Goal: Task Accomplishment & Management: Manage account settings

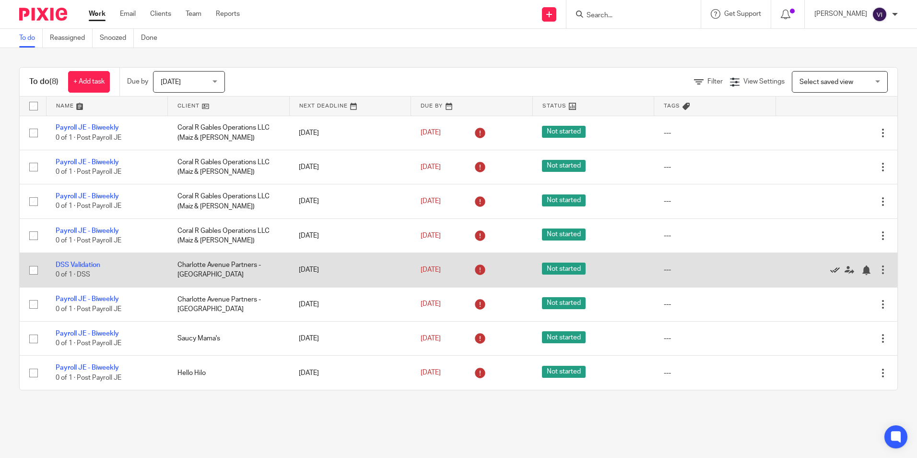
click at [831, 271] on icon at bounding box center [836, 270] width 10 height 10
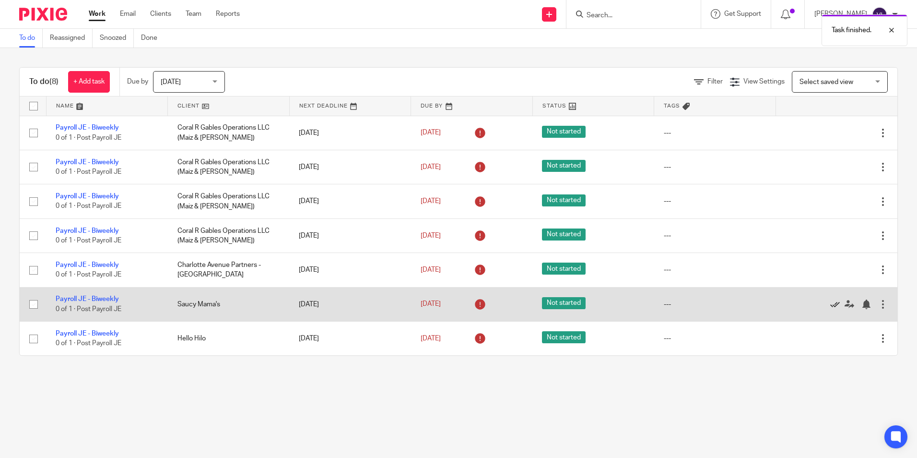
click at [831, 304] on icon at bounding box center [836, 304] width 10 height 10
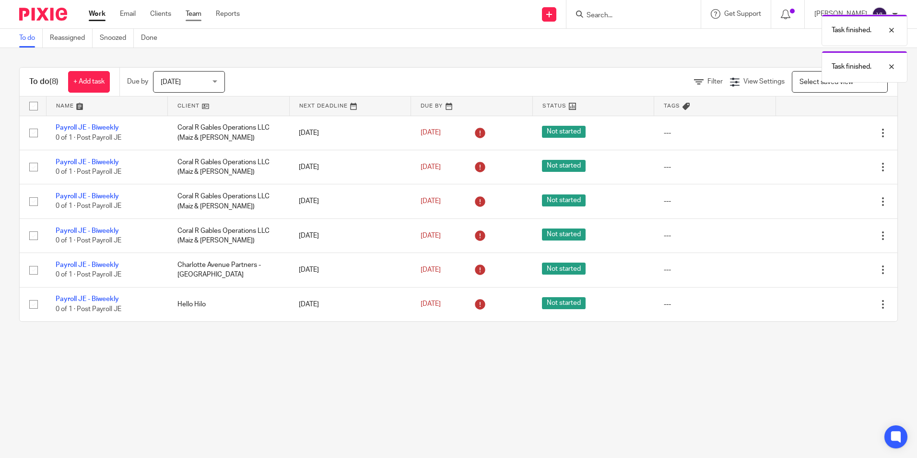
click at [199, 17] on link "Team" at bounding box center [194, 14] width 16 height 10
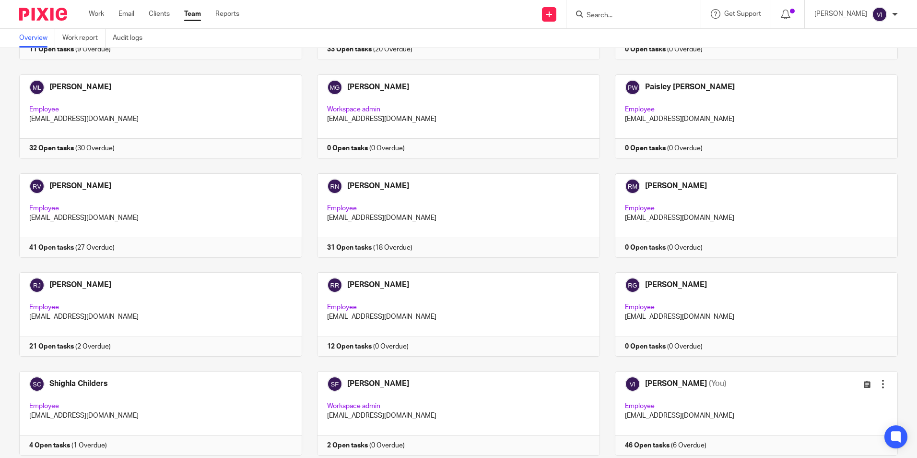
scroll to position [1345, 0]
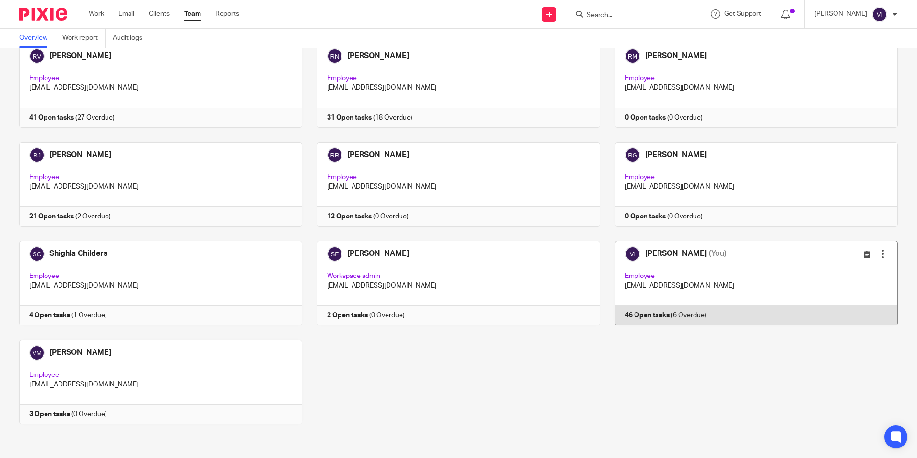
click at [634, 274] on link at bounding box center [749, 283] width 298 height 84
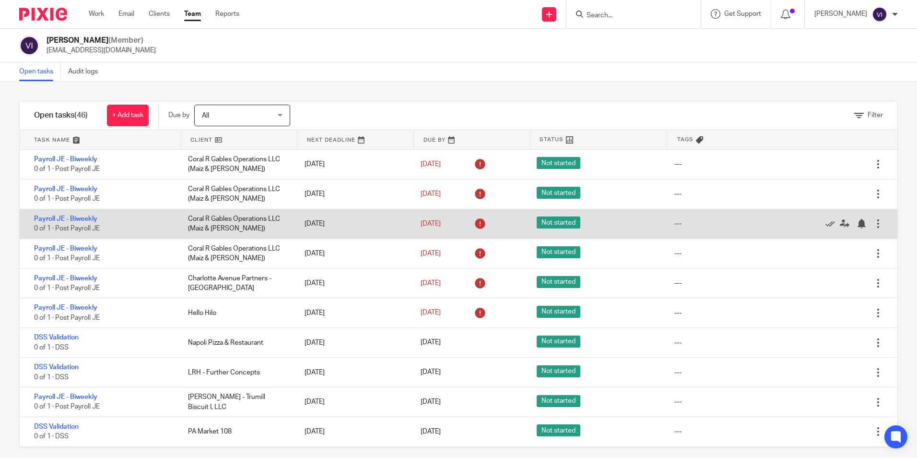
scroll to position [96, 0]
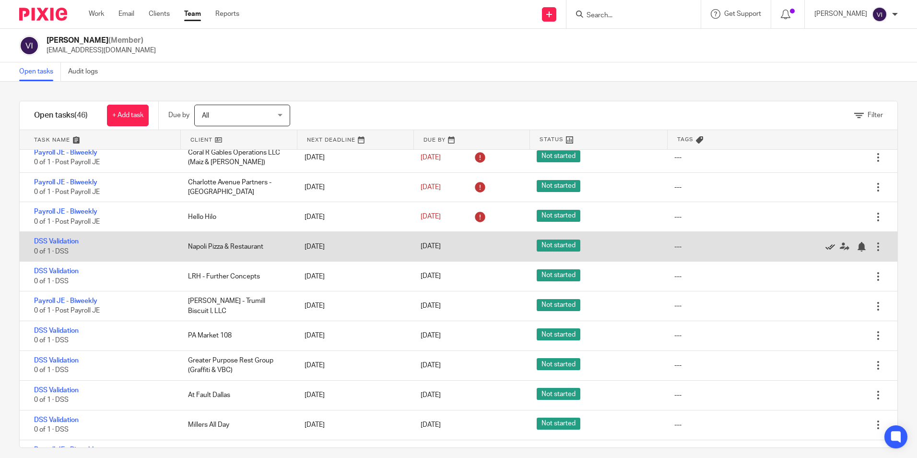
click at [826, 245] on icon at bounding box center [831, 247] width 10 height 10
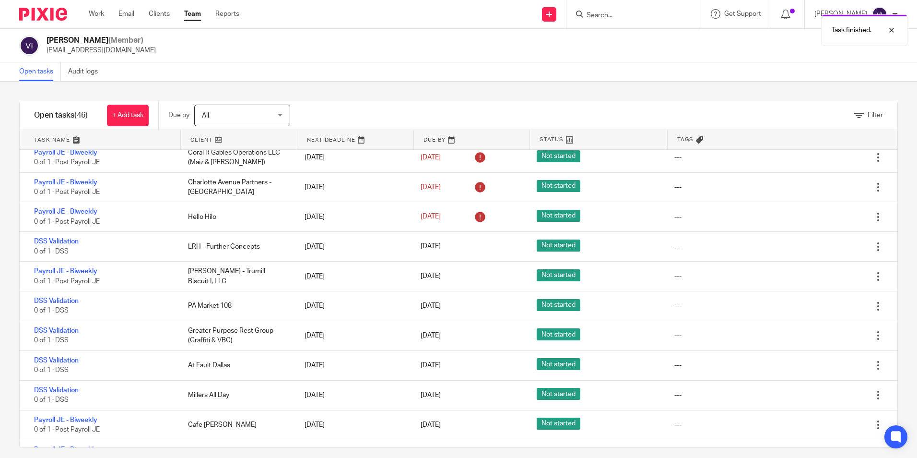
click at [826, 245] on icon at bounding box center [831, 247] width 10 height 10
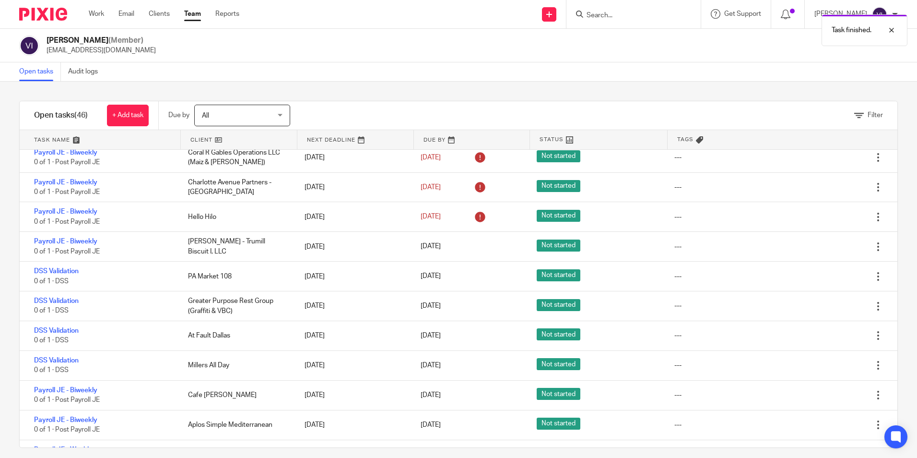
click at [826, 245] on icon at bounding box center [831, 247] width 10 height 10
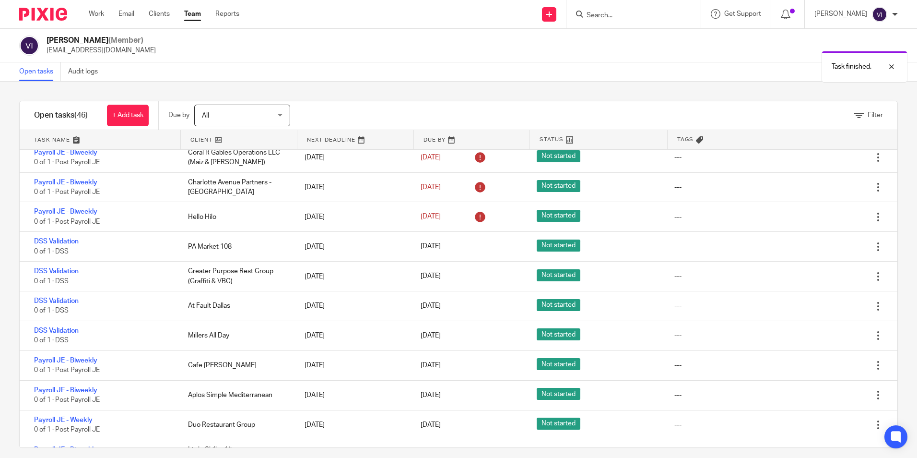
click at [826, 245] on icon at bounding box center [831, 247] width 10 height 10
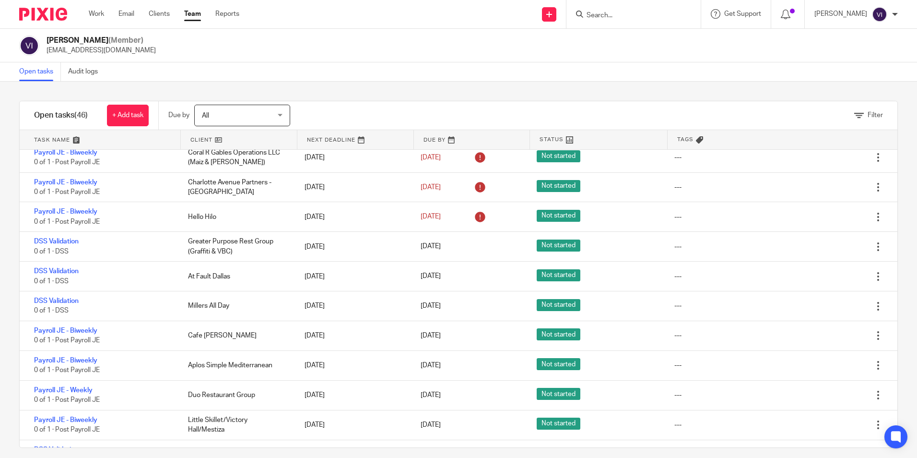
click at [826, 245] on icon at bounding box center [831, 247] width 10 height 10
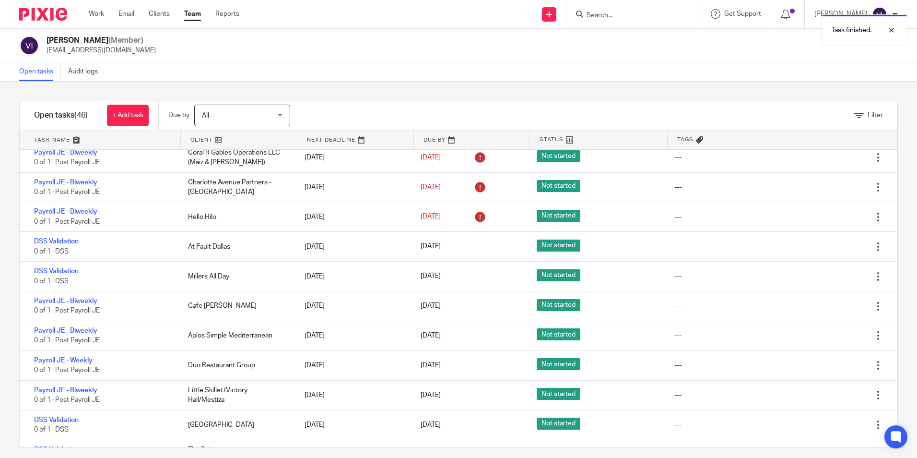
click at [826, 245] on icon at bounding box center [831, 247] width 10 height 10
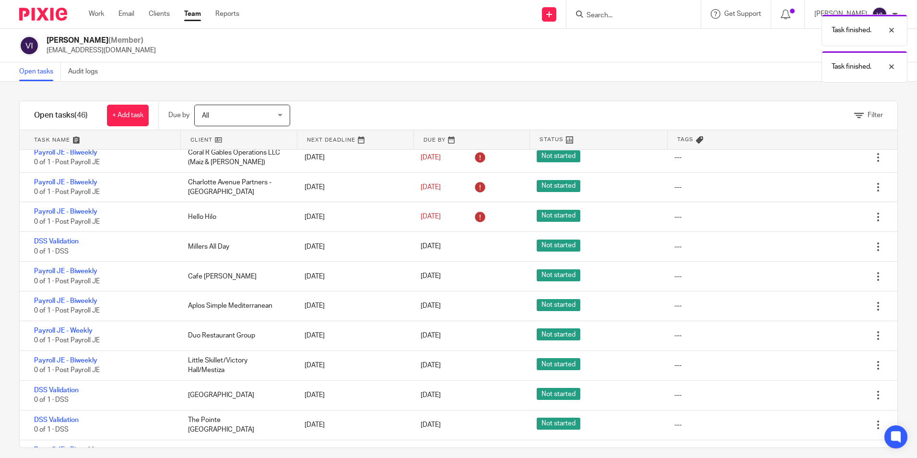
click at [826, 245] on icon at bounding box center [831, 247] width 10 height 10
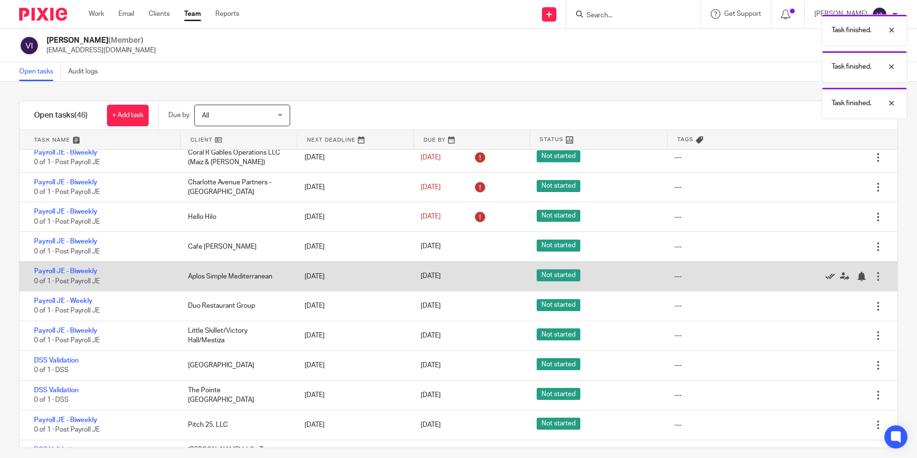
click at [826, 276] on icon at bounding box center [831, 277] width 10 height 10
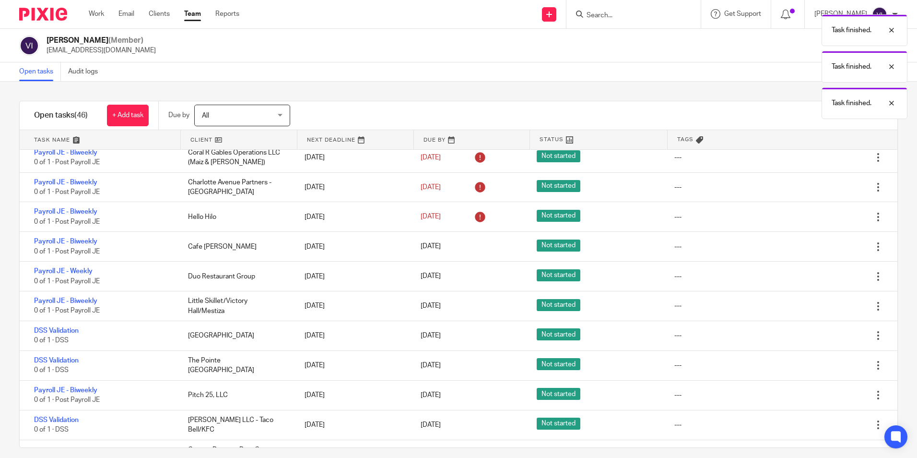
click at [826, 276] on icon at bounding box center [831, 277] width 10 height 10
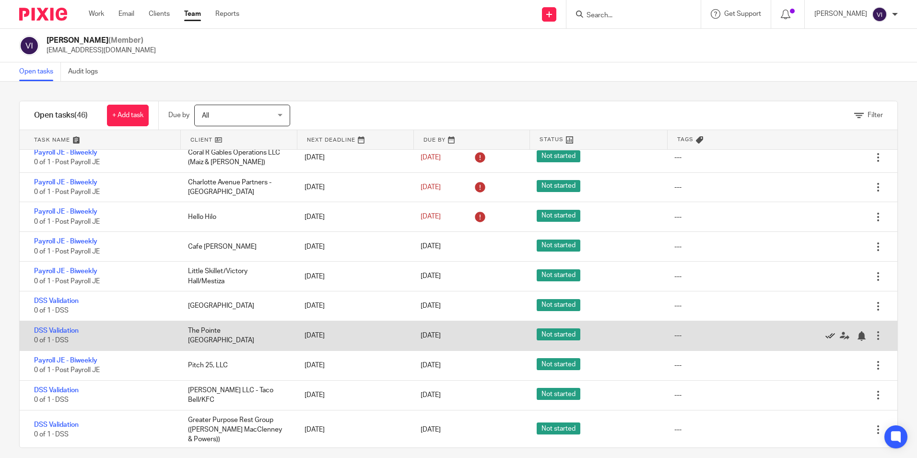
click at [826, 338] on icon at bounding box center [831, 336] width 10 height 10
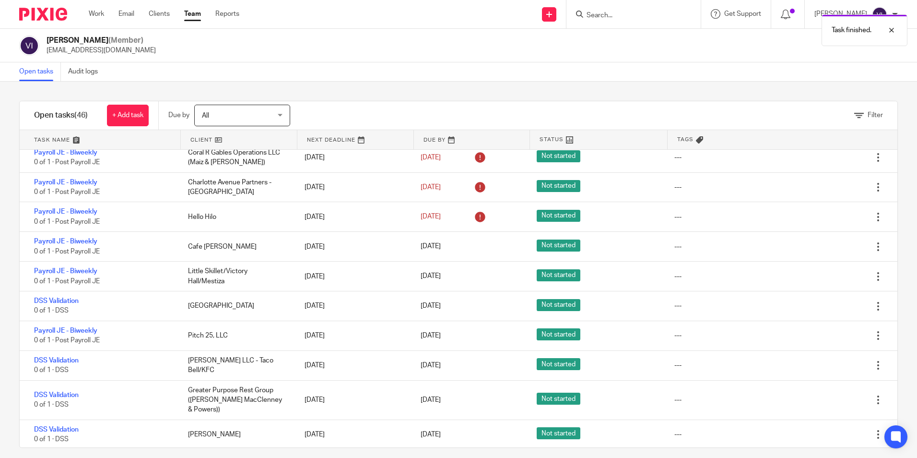
click at [826, 338] on icon at bounding box center [831, 336] width 10 height 10
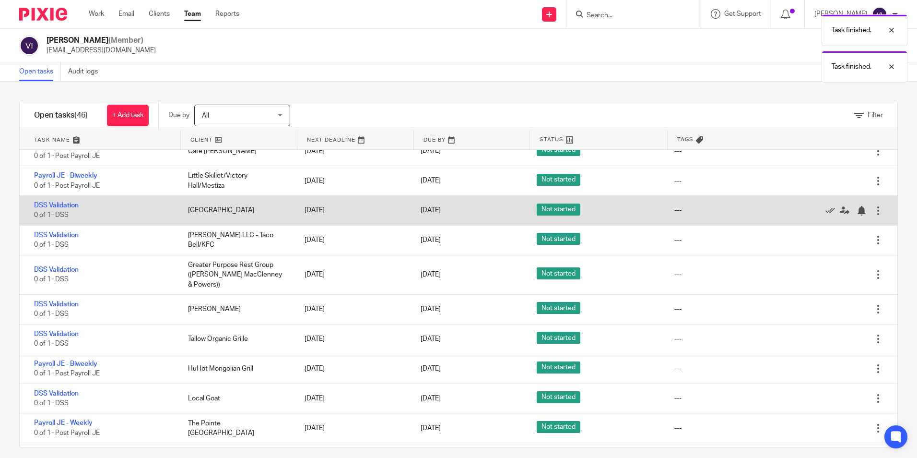
scroll to position [192, 0]
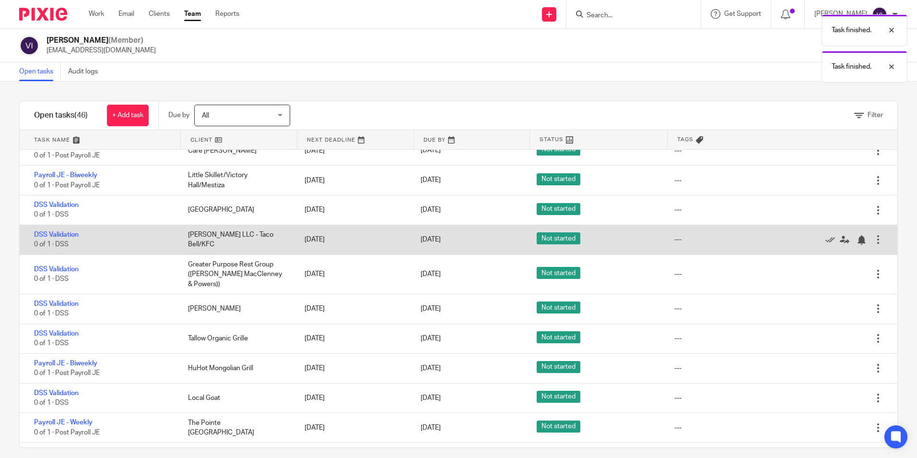
click at [808, 241] on div at bounding box center [841, 240] width 66 height 10
click at [826, 240] on icon at bounding box center [831, 240] width 10 height 10
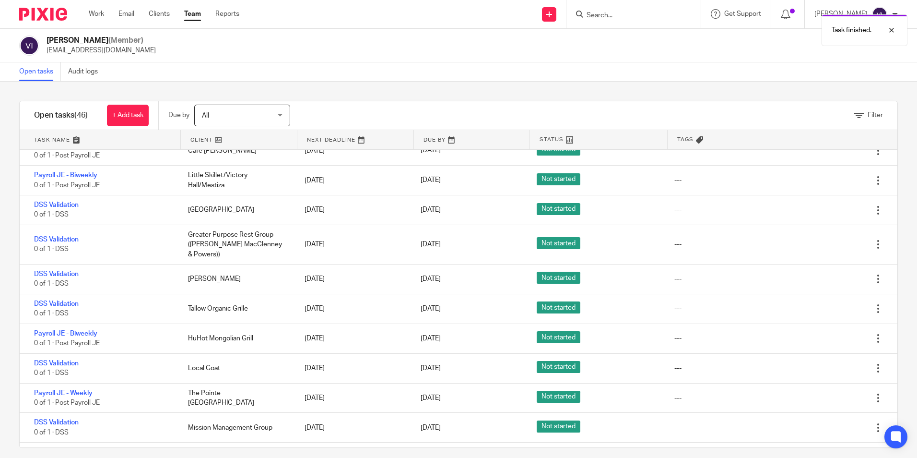
click at [826, 240] on icon at bounding box center [831, 245] width 10 height 10
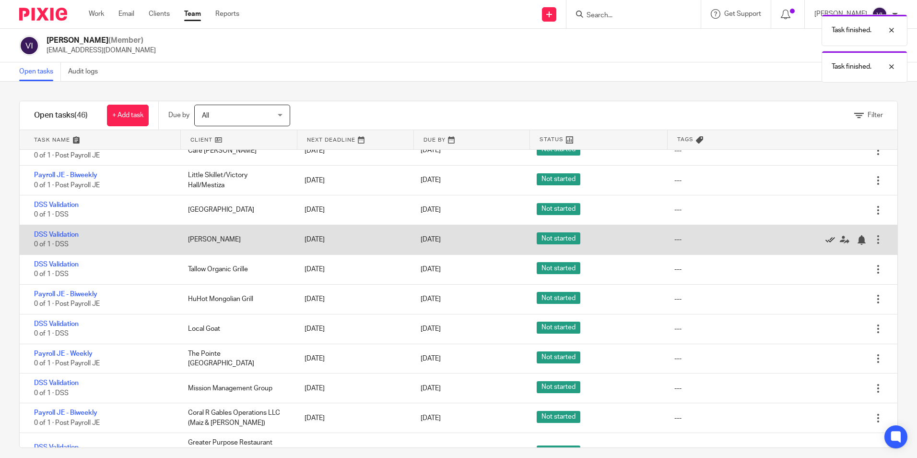
click at [826, 242] on icon at bounding box center [831, 240] width 10 height 10
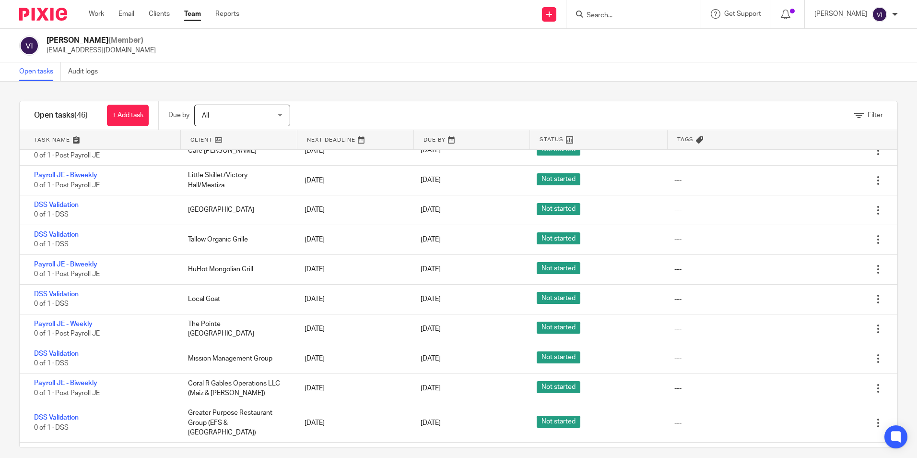
click at [826, 242] on icon at bounding box center [831, 240] width 10 height 10
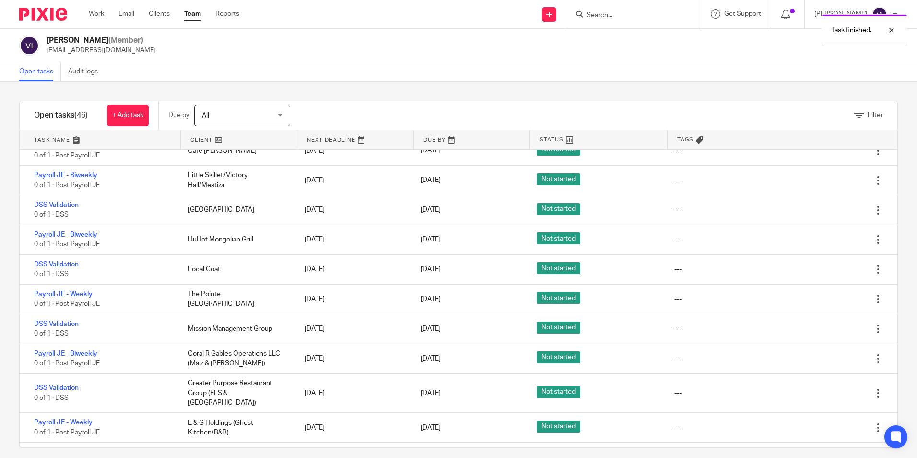
click at [826, 242] on icon at bounding box center [831, 240] width 10 height 10
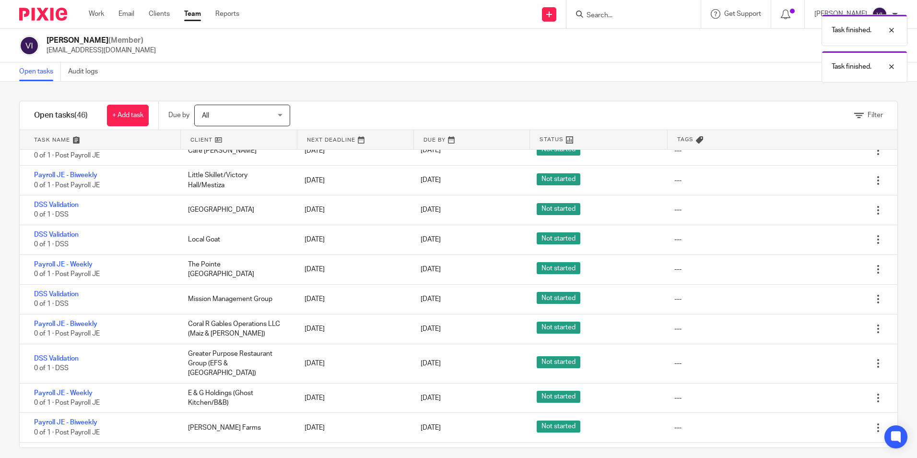
click at [826, 242] on icon at bounding box center [831, 240] width 10 height 10
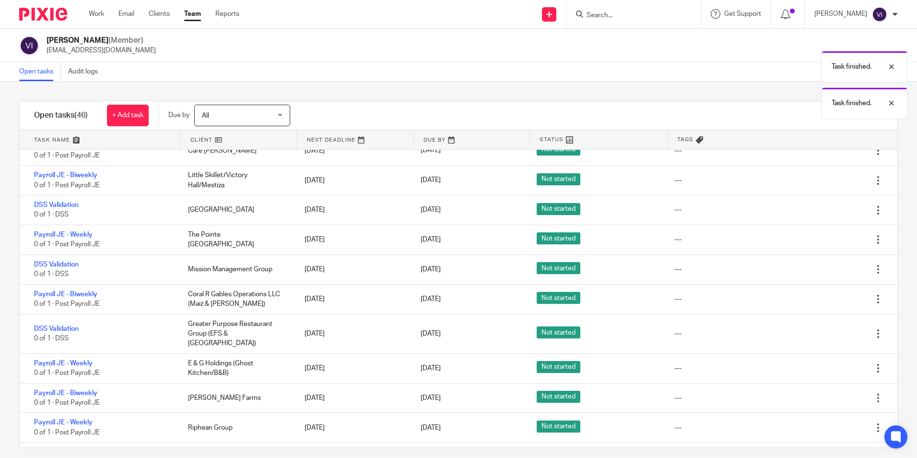
click at [826, 242] on icon at bounding box center [831, 240] width 10 height 10
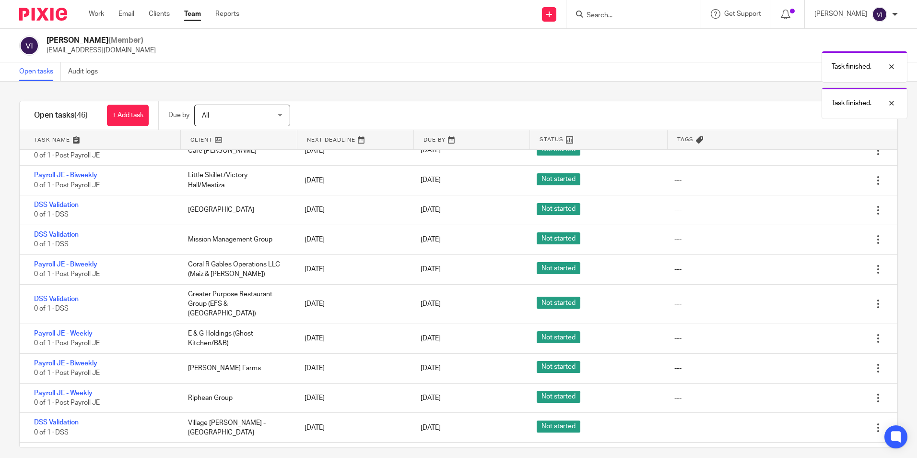
click at [826, 242] on icon at bounding box center [831, 240] width 10 height 10
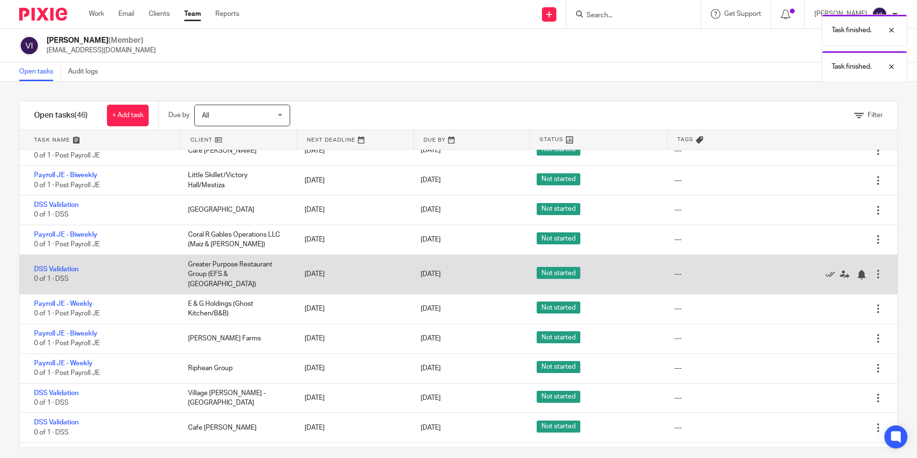
click at [808, 270] on div at bounding box center [841, 274] width 66 height 10
click at [826, 270] on icon at bounding box center [831, 275] width 10 height 10
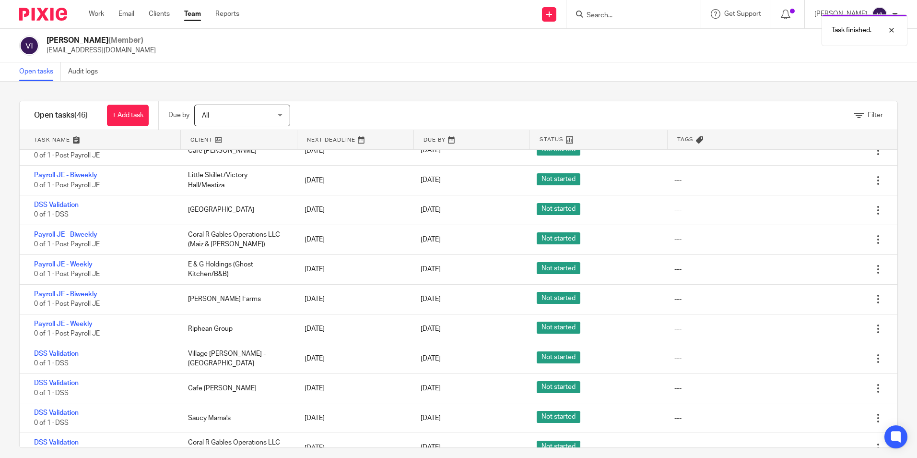
click at [826, 269] on icon at bounding box center [831, 270] width 10 height 10
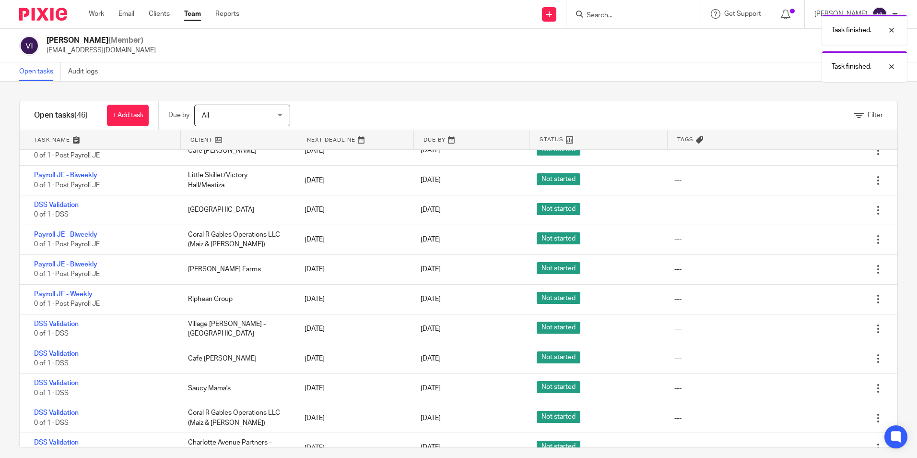
click at [826, 269] on icon at bounding box center [831, 270] width 10 height 10
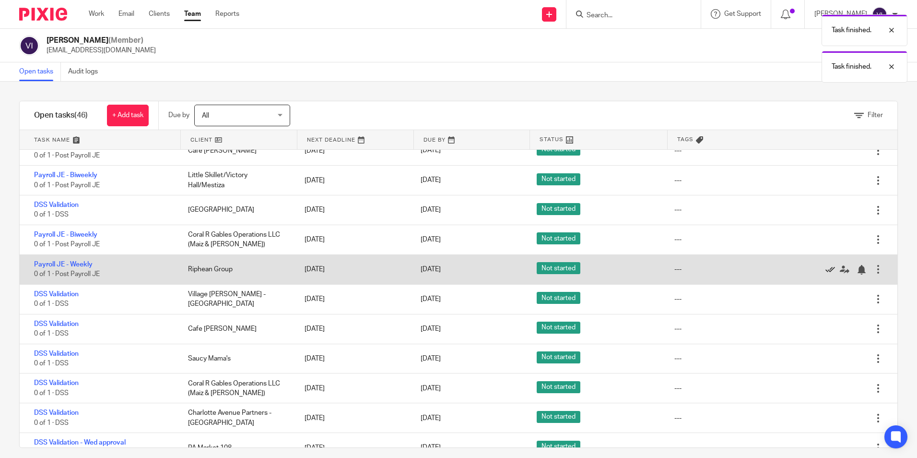
click at [826, 270] on icon at bounding box center [831, 270] width 10 height 10
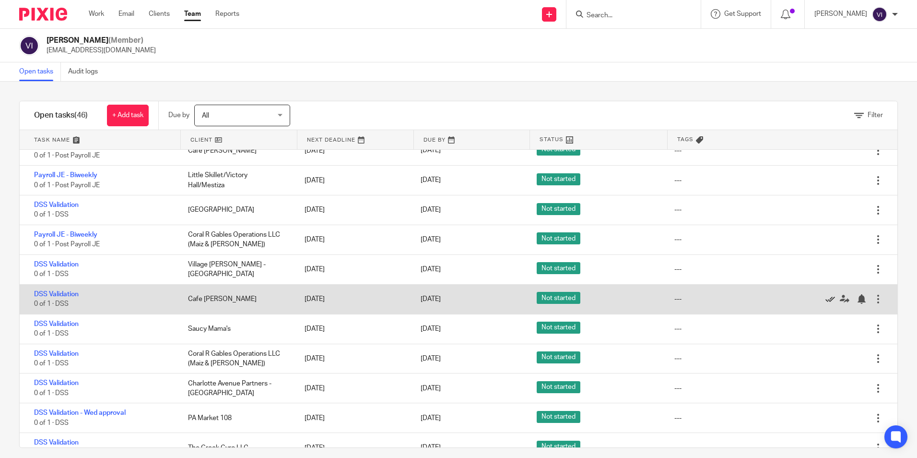
click at [826, 300] on icon at bounding box center [831, 299] width 10 height 10
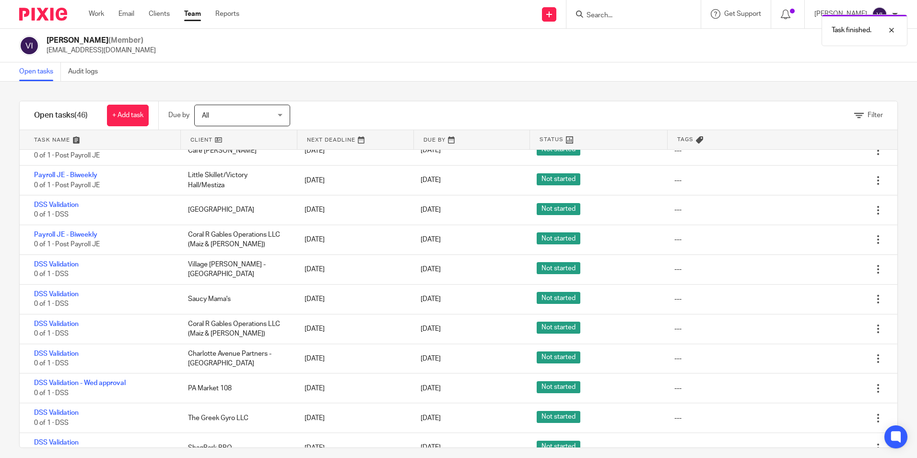
click at [826, 300] on icon at bounding box center [831, 299] width 10 height 10
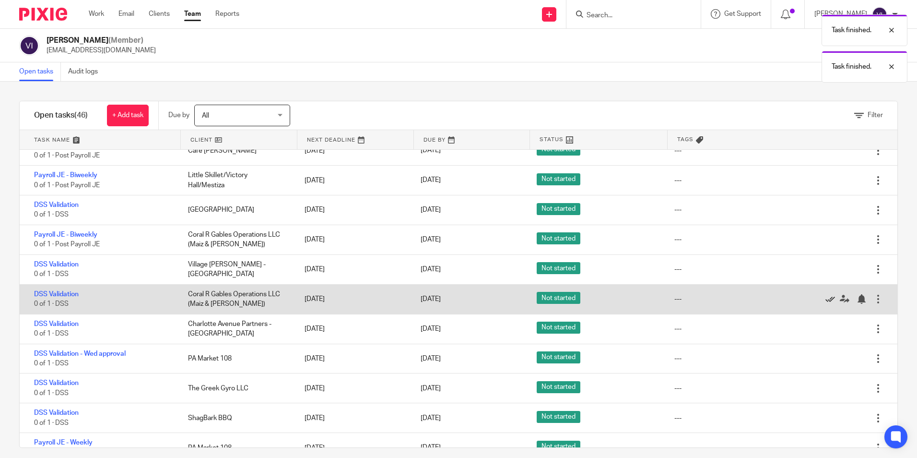
click at [826, 298] on icon at bounding box center [831, 299] width 10 height 10
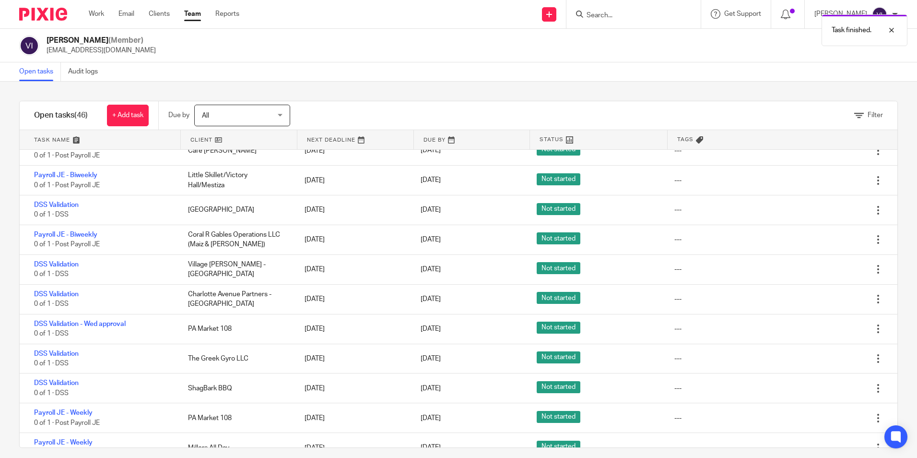
click at [826, 298] on icon at bounding box center [831, 299] width 10 height 10
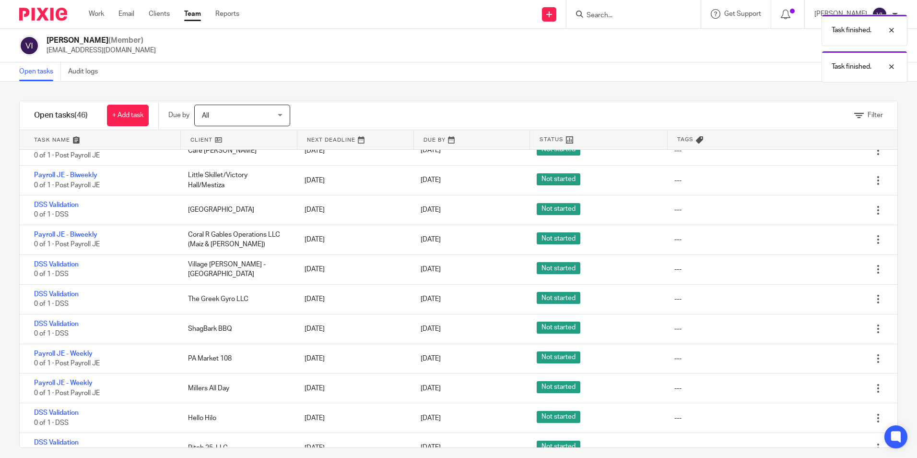
click at [826, 298] on icon at bounding box center [831, 299] width 10 height 10
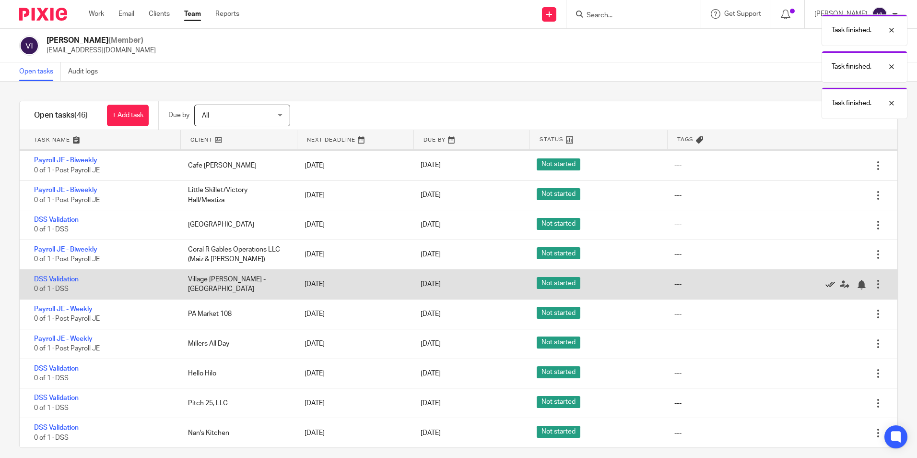
click at [826, 288] on icon at bounding box center [831, 285] width 10 height 10
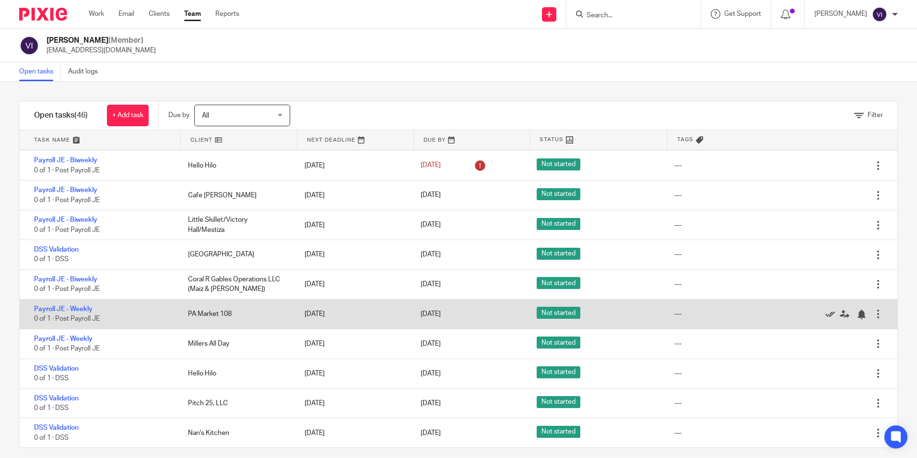
click at [826, 316] on icon at bounding box center [831, 314] width 10 height 10
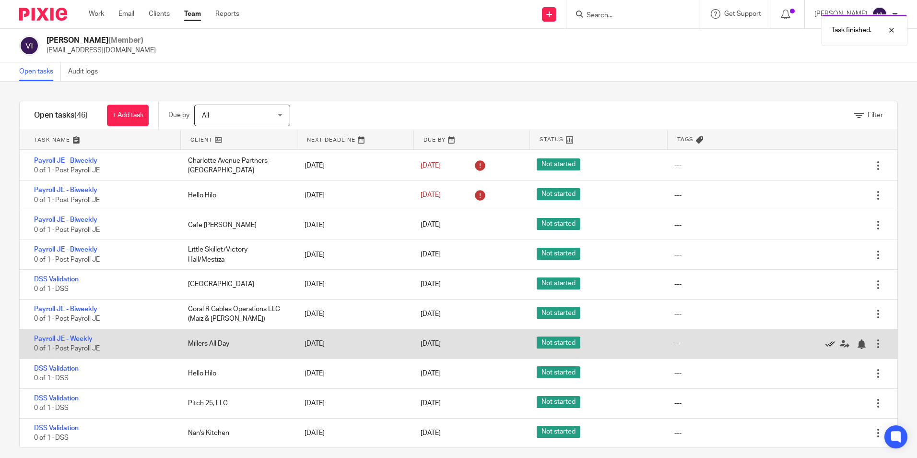
click at [826, 344] on icon at bounding box center [831, 344] width 10 height 10
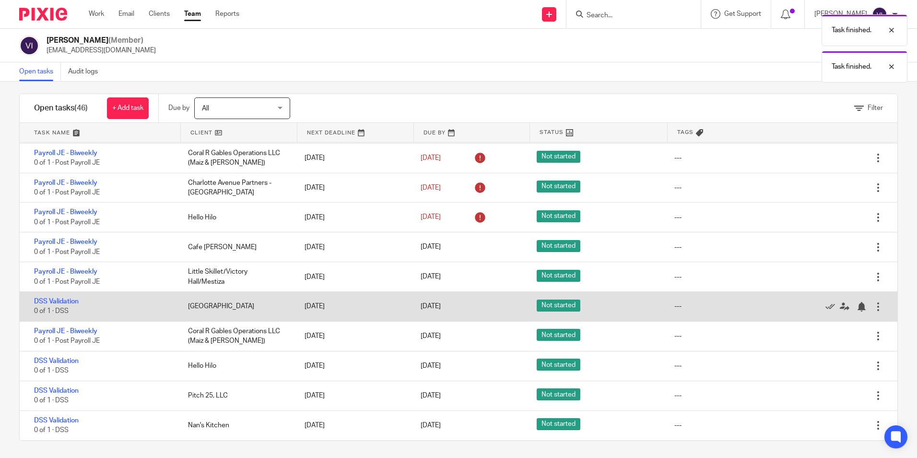
scroll to position [9, 0]
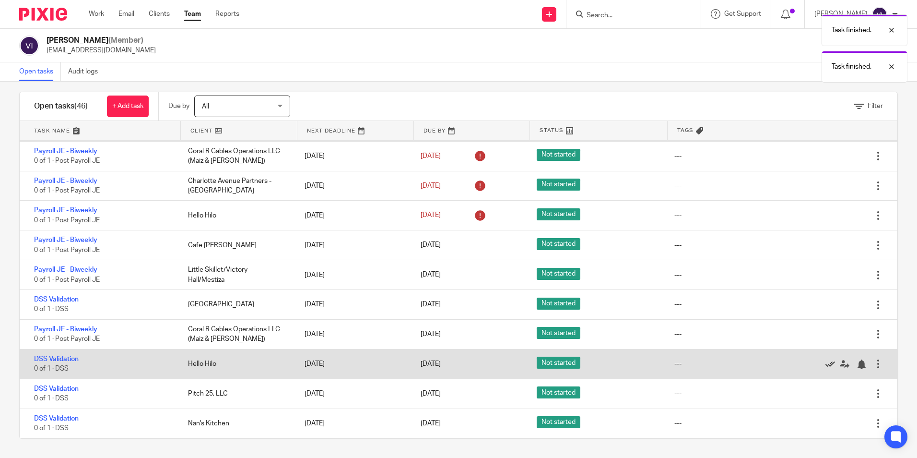
click at [826, 366] on icon at bounding box center [831, 364] width 10 height 10
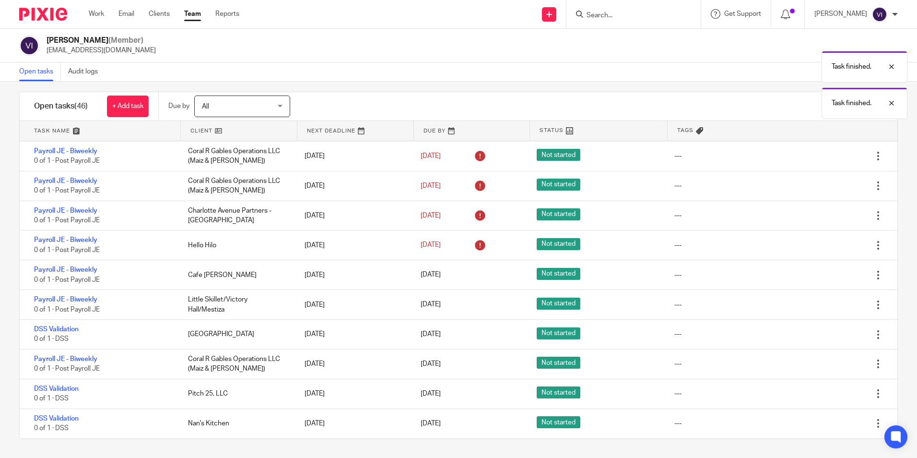
scroll to position [59, 0]
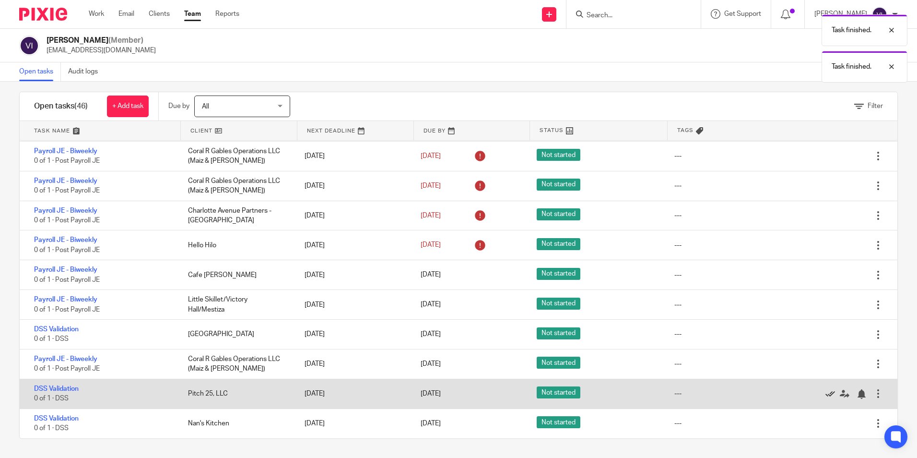
click at [826, 394] on icon at bounding box center [831, 394] width 10 height 10
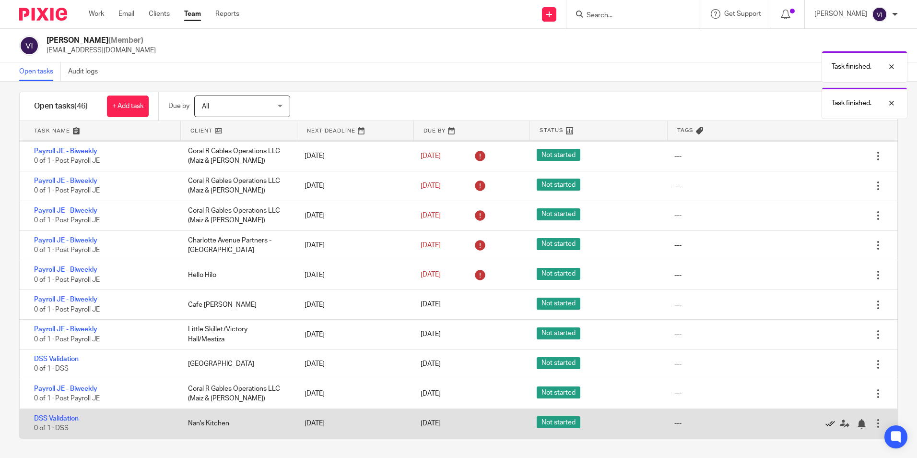
click at [826, 424] on icon at bounding box center [831, 424] width 10 height 10
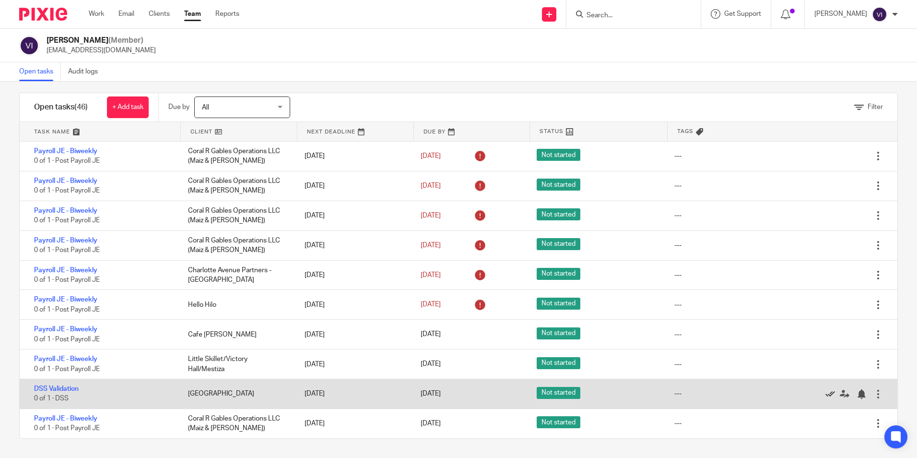
click at [826, 394] on icon at bounding box center [831, 394] width 10 height 10
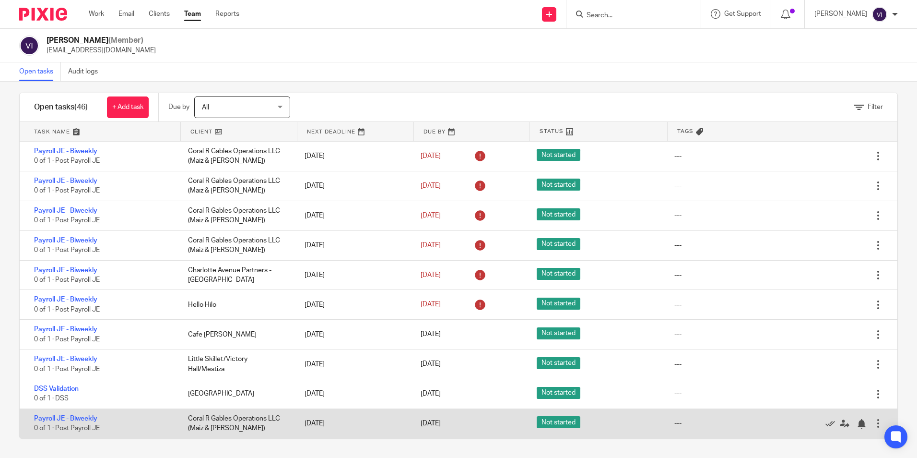
scroll to position [0, 0]
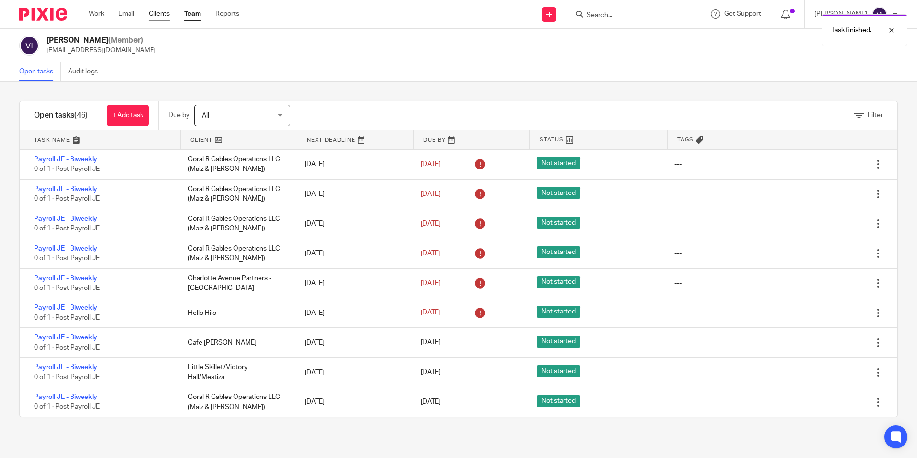
click at [152, 15] on link "Clients" at bounding box center [159, 14] width 21 height 10
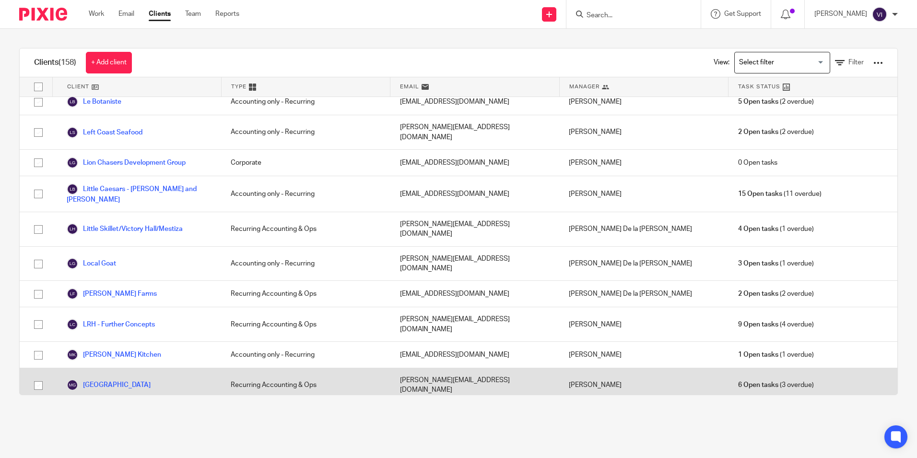
scroll to position [1583, 0]
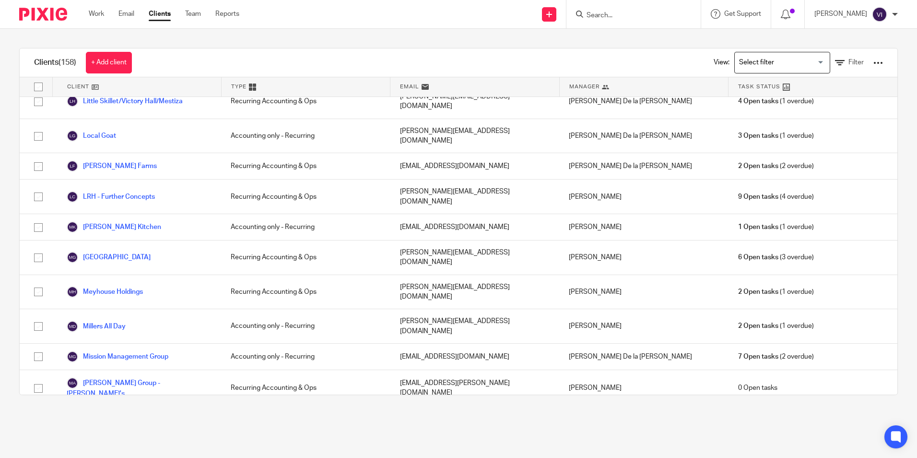
click at [99, 413] on link "[PERSON_NAME]" at bounding box center [102, 419] width 70 height 12
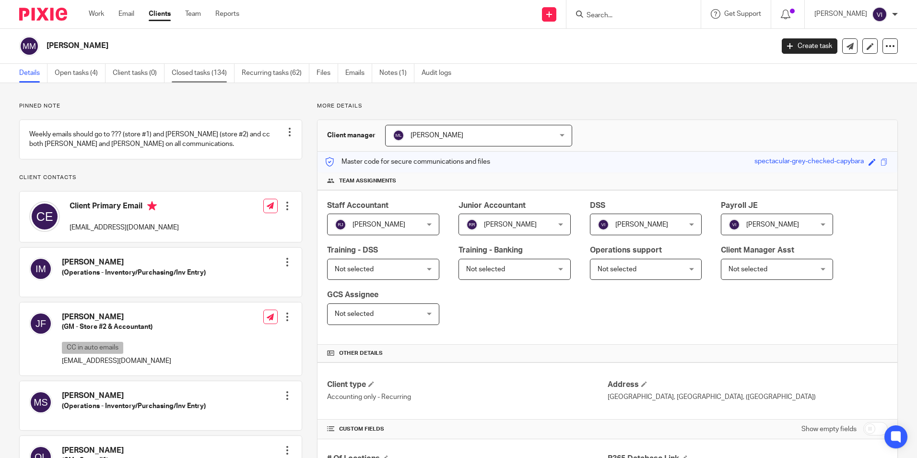
click at [191, 74] on link "Closed tasks (134)" at bounding box center [203, 73] width 63 height 19
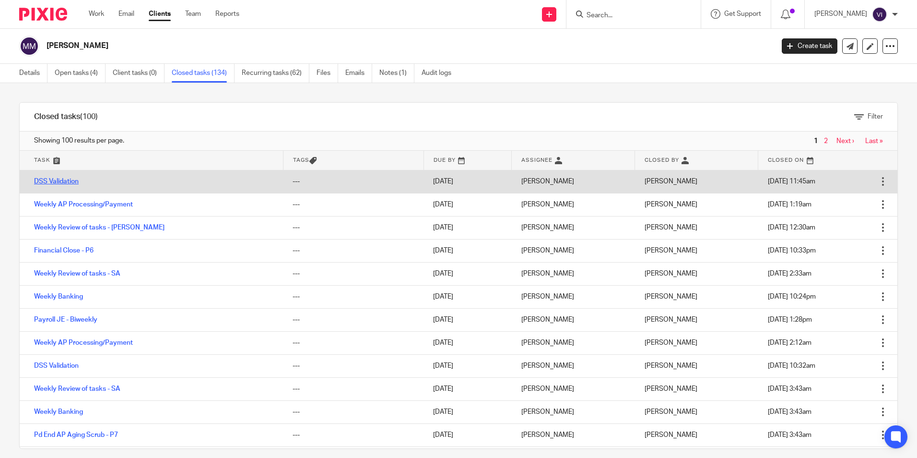
click at [74, 184] on link "DSS Validation" at bounding box center [56, 181] width 45 height 7
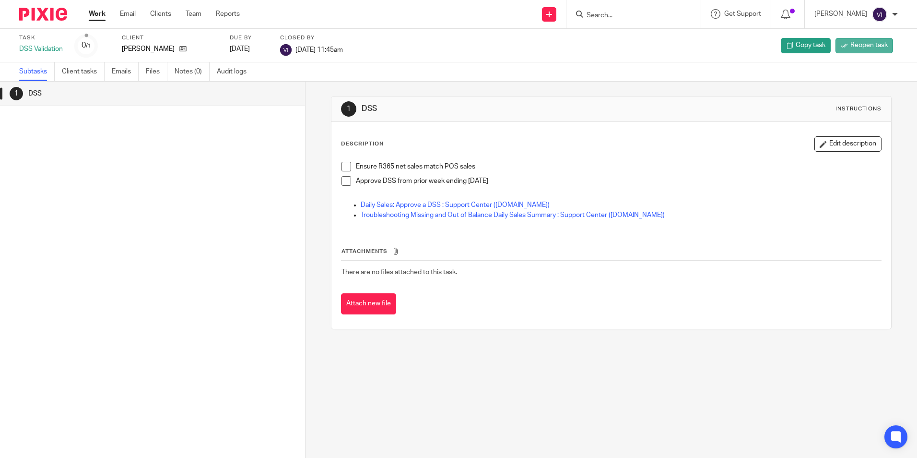
click at [867, 47] on span "Reopen task" at bounding box center [869, 45] width 37 height 10
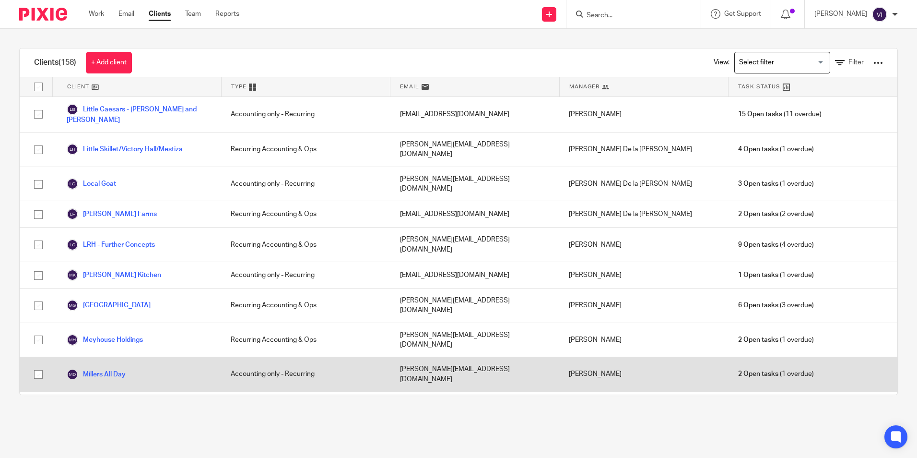
scroll to position [1487, 0]
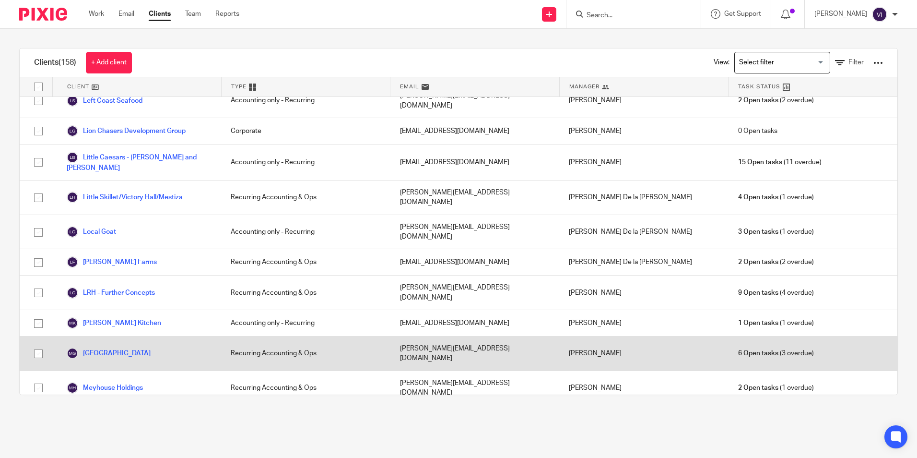
click at [111, 347] on link "[GEOGRAPHIC_DATA]" at bounding box center [109, 353] width 84 height 12
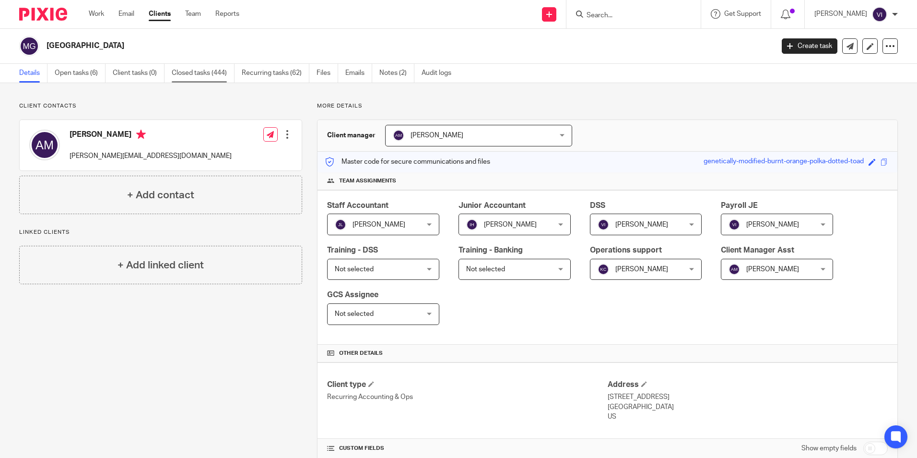
click at [211, 72] on link "Closed tasks (444)" at bounding box center [203, 73] width 63 height 19
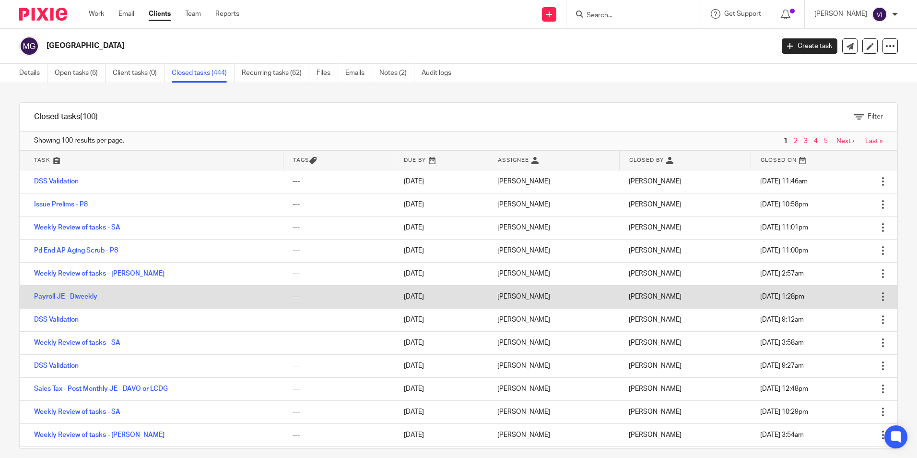
click at [76, 300] on td "Payroll JE - Biweekly" at bounding box center [151, 296] width 263 height 23
click at [74, 298] on link "Payroll JE - Biweekly" at bounding box center [65, 296] width 63 height 7
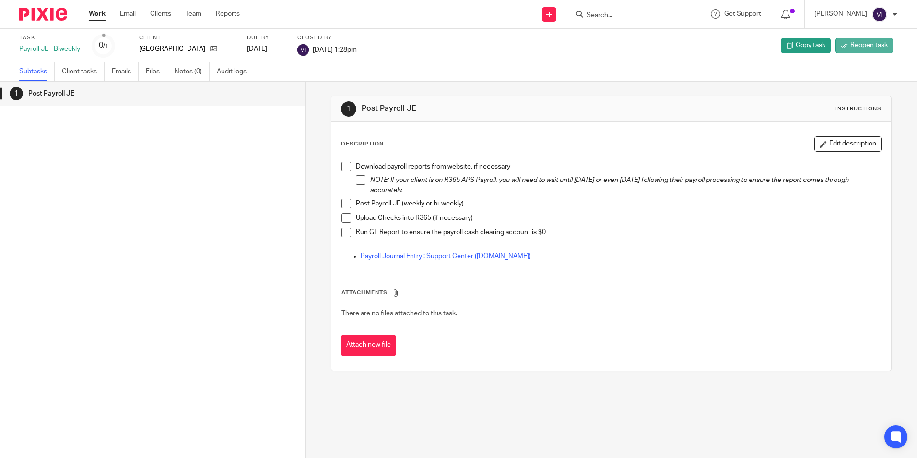
click at [873, 46] on span "Reopen task" at bounding box center [869, 45] width 37 height 10
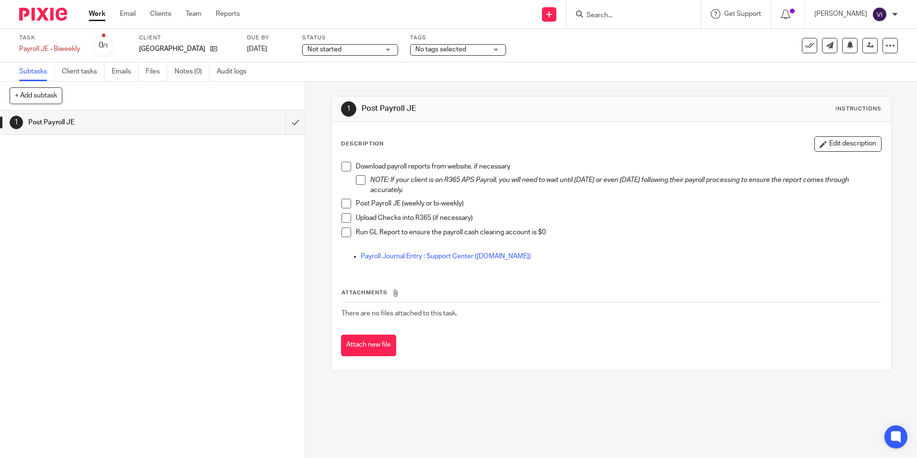
click at [103, 16] on link "Work" at bounding box center [97, 14] width 17 height 10
